Goal: Find specific page/section: Find specific page/section

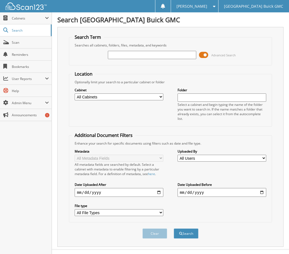
click at [138, 55] on input "text" at bounding box center [152, 55] width 89 height 8
type input "6165842"
click at [174, 228] on button "Search" at bounding box center [186, 233] width 25 height 10
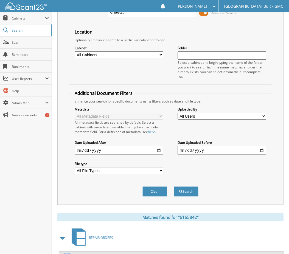
scroll to position [98, 0]
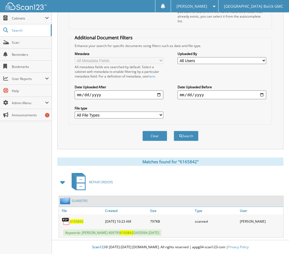
click at [77, 219] on link "6165842" at bounding box center [76, 221] width 13 height 5
click at [76, 220] on span "6165842" at bounding box center [76, 221] width 13 height 5
click at [140, 164] on div "Matches found for "6165842"" at bounding box center [170, 161] width 226 height 8
click at [16, 42] on span "Scan" at bounding box center [30, 42] width 37 height 5
